Goal: Leave review/rating: Leave review/rating

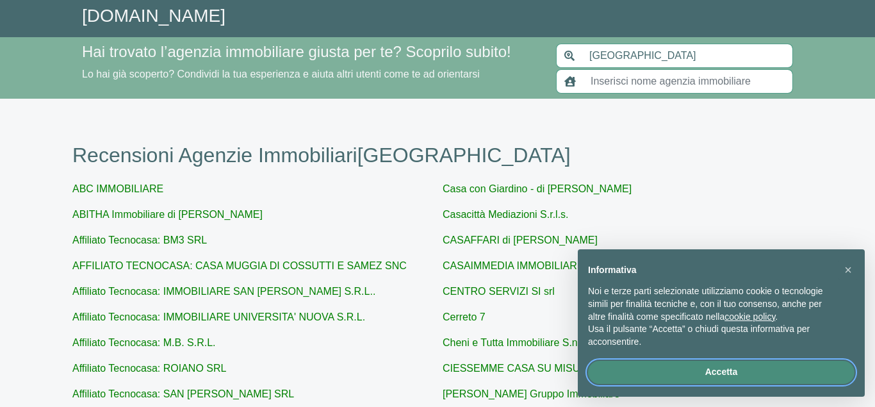
click at [720, 372] on button "Accetta" at bounding box center [721, 372] width 267 height 23
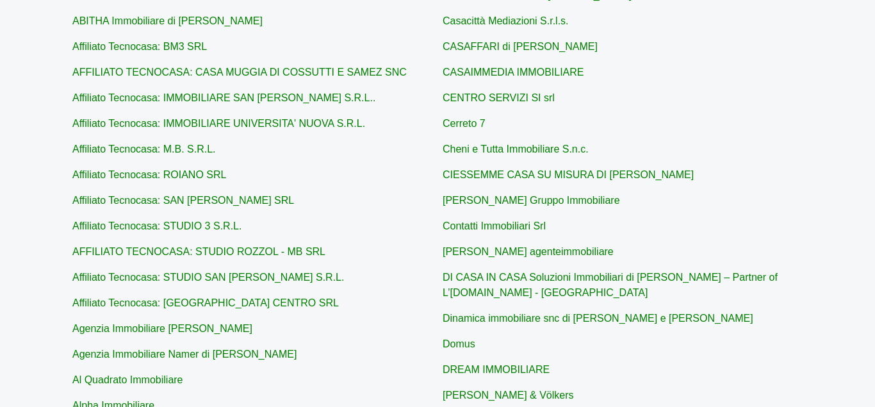
scroll to position [261, 0]
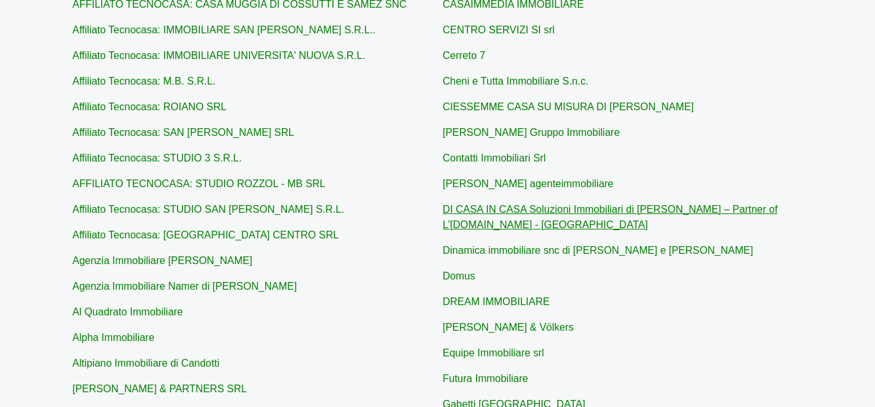
click at [617, 213] on link "DI CASA IN CASA Soluzioni Immobiliari di [PERSON_NAME] – Partner of L’[DOMAIN_N…" at bounding box center [610, 217] width 335 height 26
type input "DI CASA IN CASA Soluzioni Immobiliari di [PERSON_NAME] – Partner of L’[DOMAIN_N…"
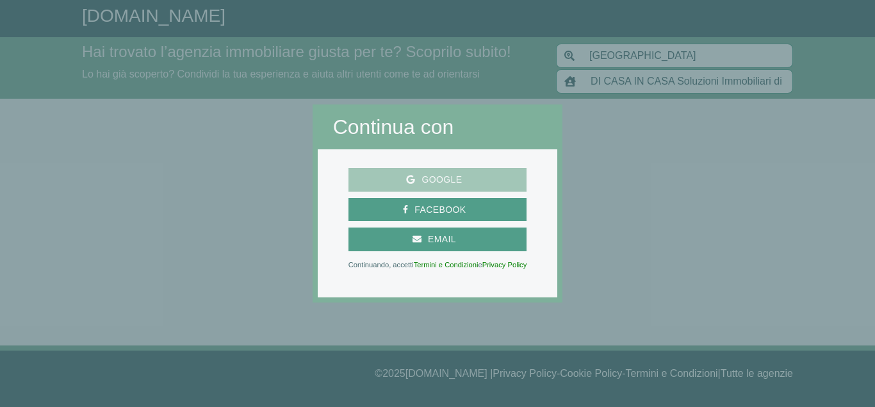
click at [427, 175] on span "Google" at bounding box center [441, 180] width 53 height 16
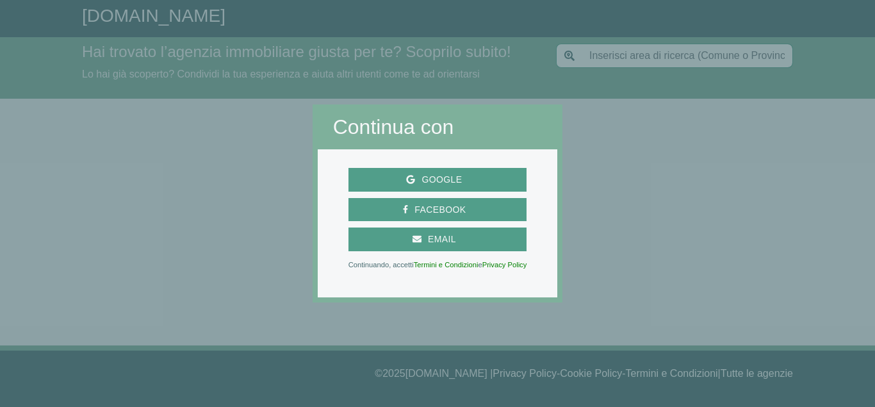
type input "[GEOGRAPHIC_DATA]"
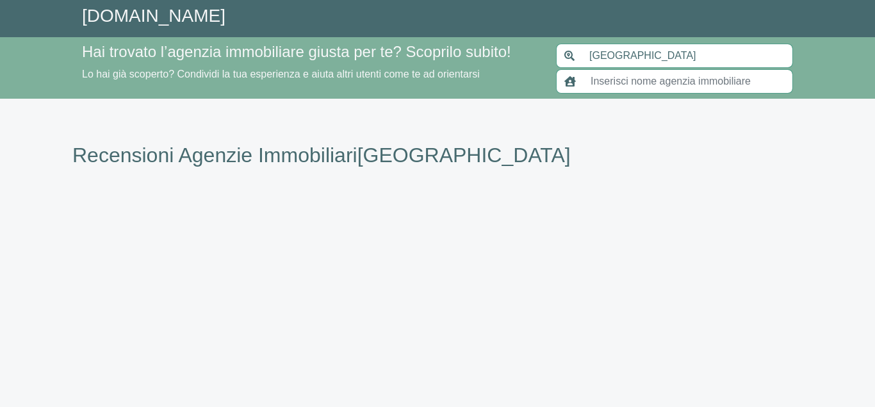
scroll to position [261, 0]
